Goal: Check status: Check status

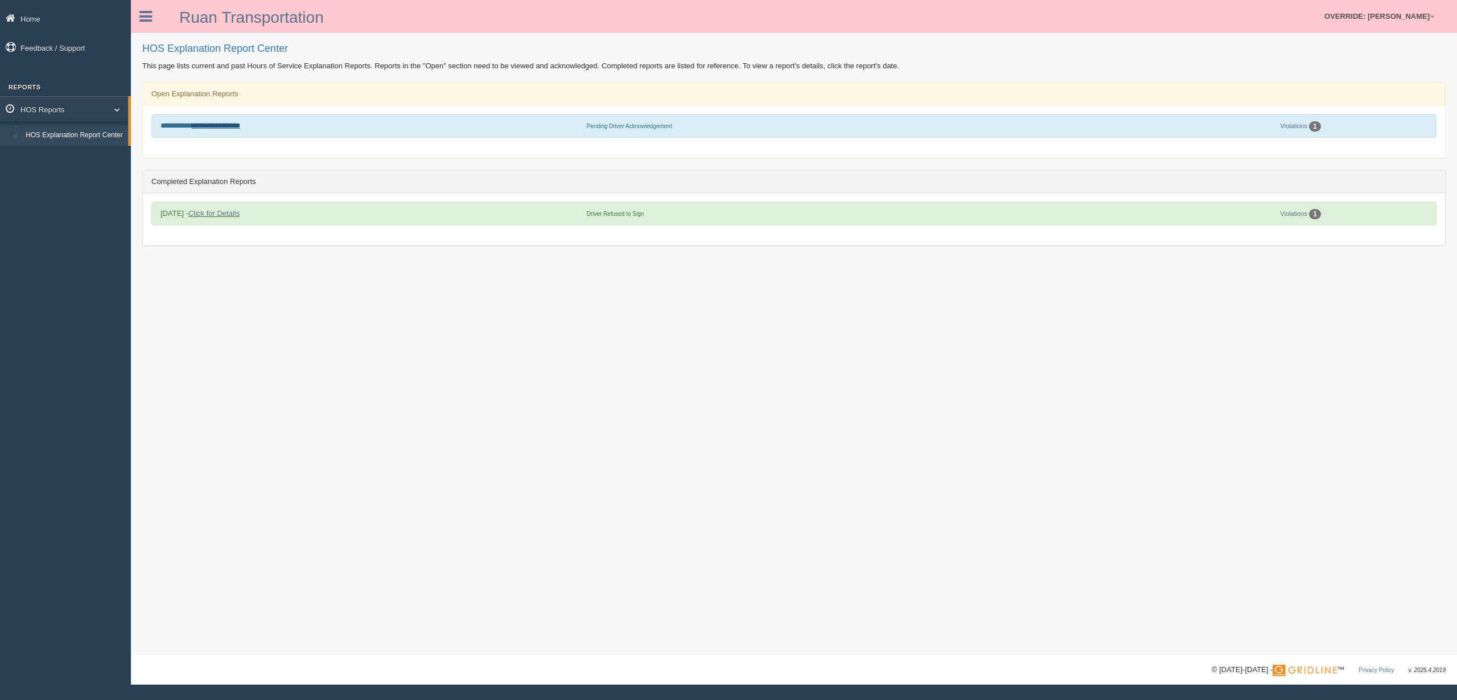
click at [217, 125] on link "**********" at bounding box center [216, 125] width 48 height 7
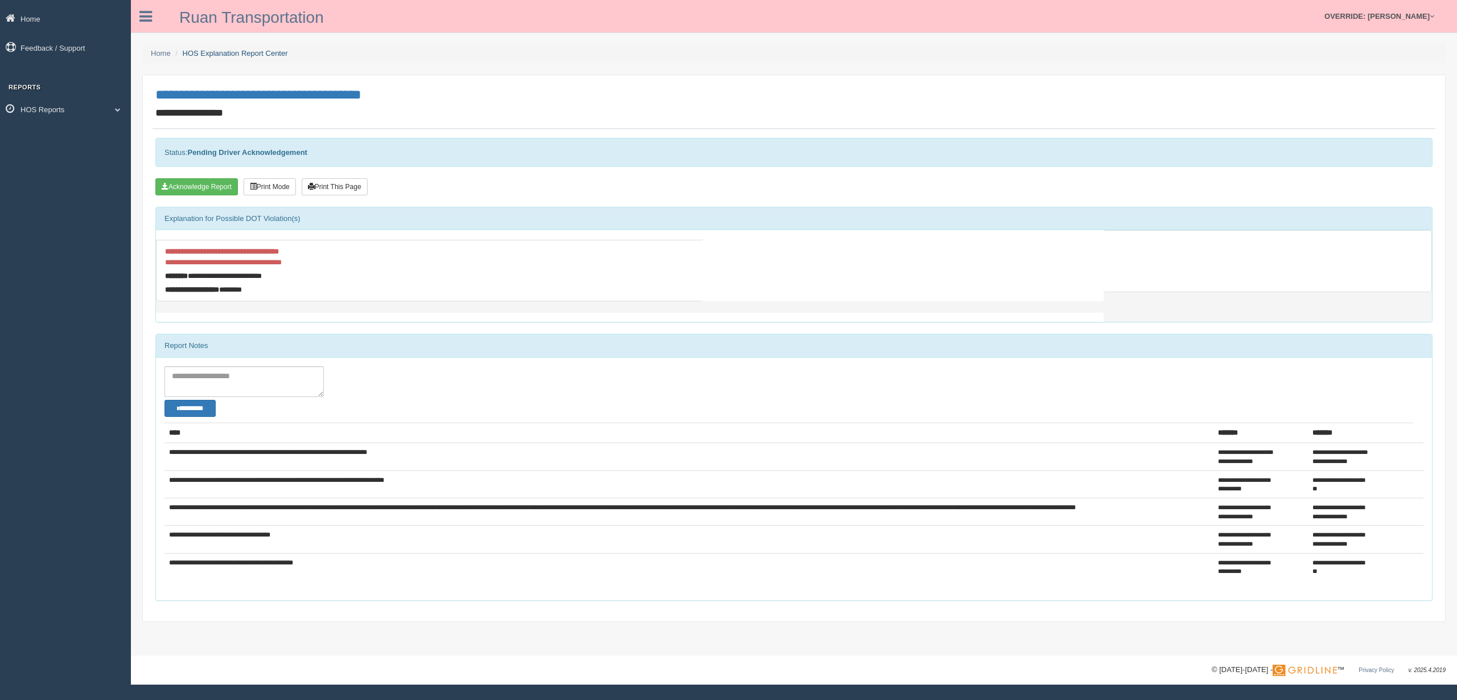
click at [258, 53] on link "HOS Explanation Report Center" at bounding box center [235, 53] width 105 height 9
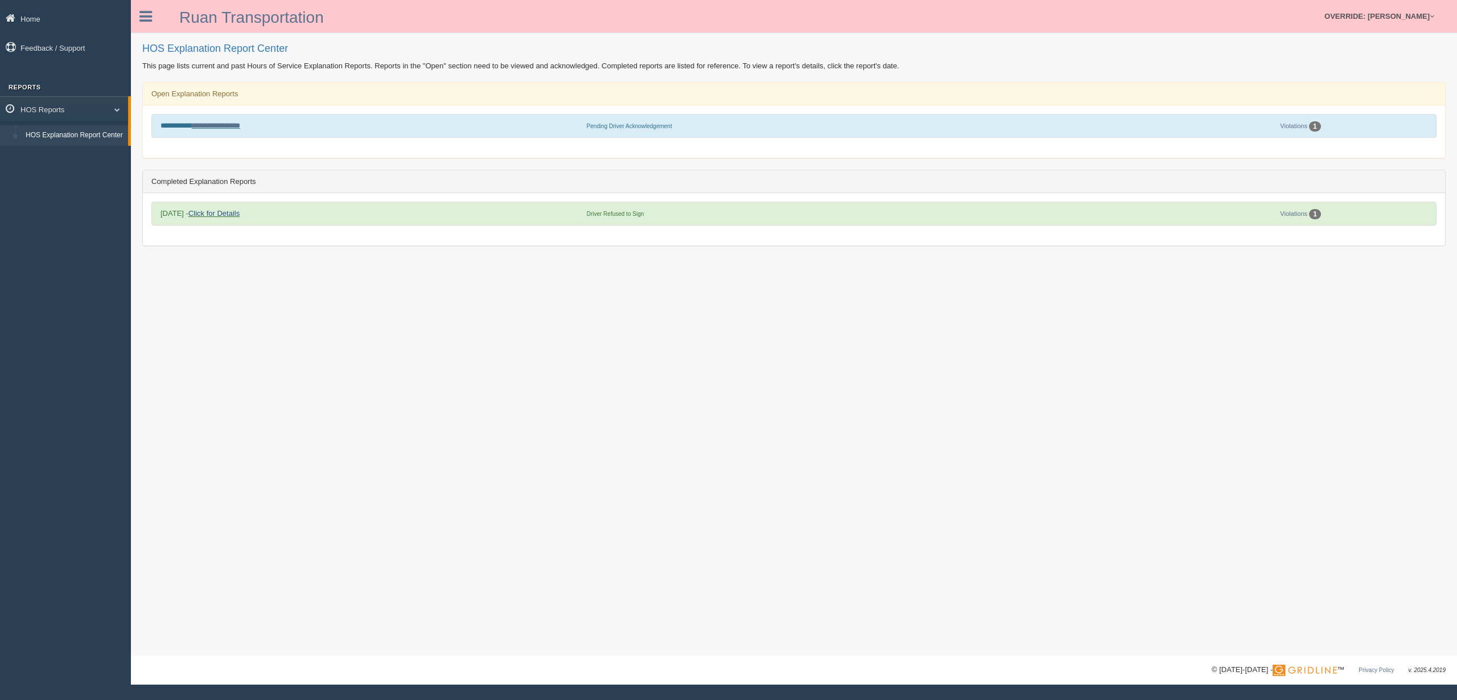
click at [223, 212] on link "Click for Details" at bounding box center [213, 213] width 51 height 9
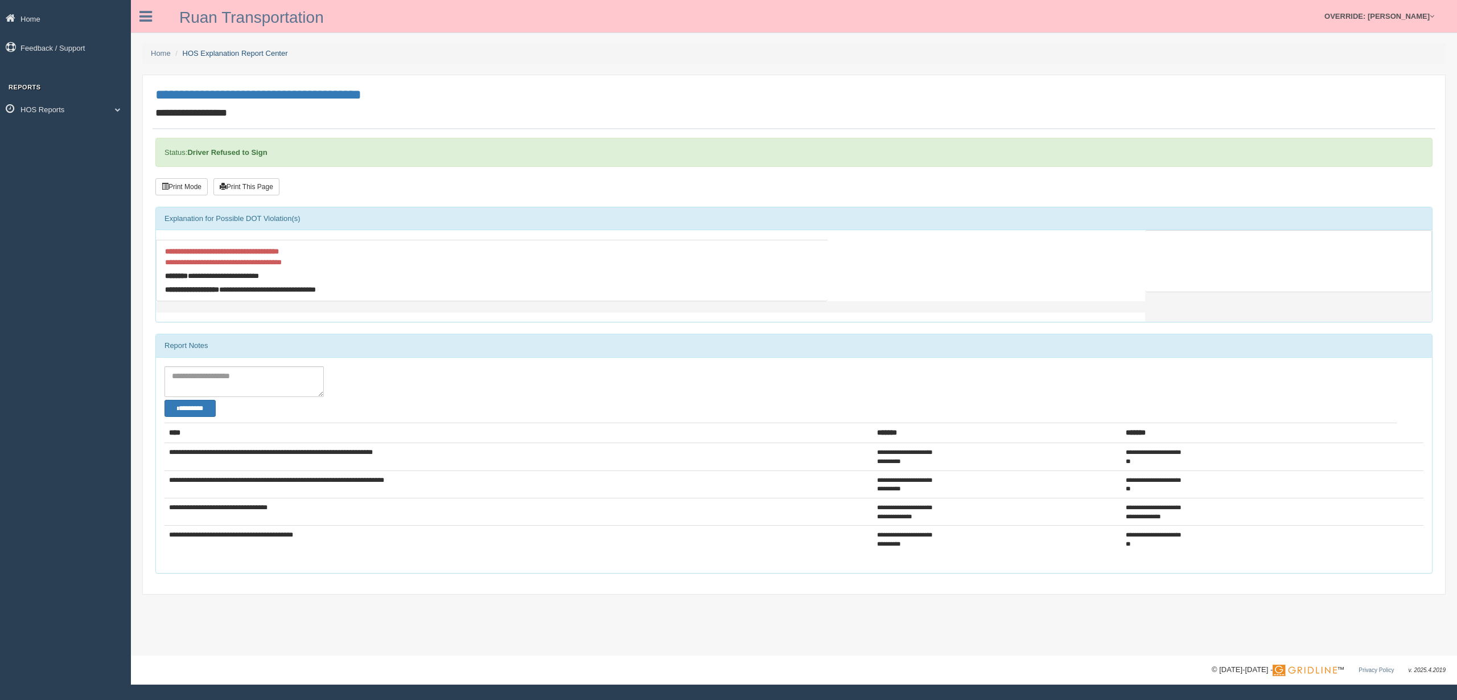
click at [264, 51] on link "HOS Explanation Report Center" at bounding box center [235, 53] width 105 height 9
